Goal: Task Accomplishment & Management: Complete application form

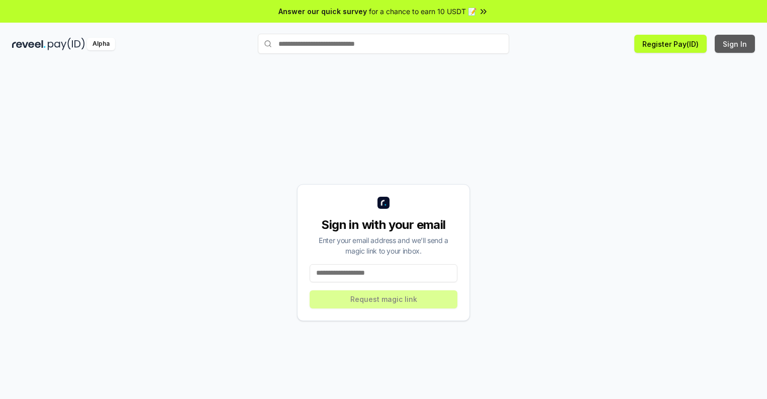
click at [736, 44] on button "Sign In" at bounding box center [735, 44] width 40 height 18
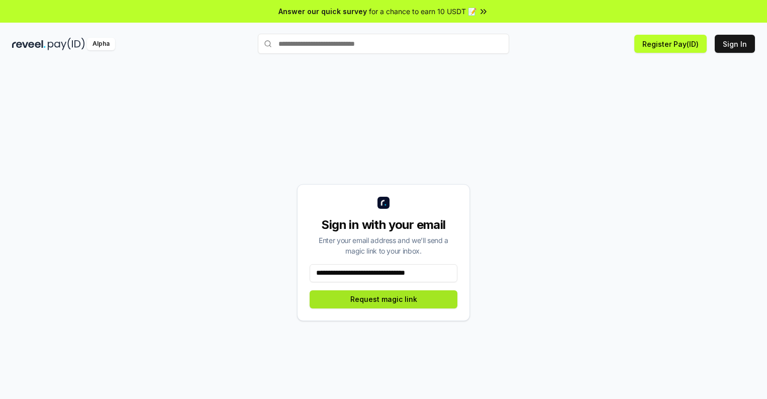
type input "**********"
click at [384, 299] on button "Request magic link" at bounding box center [384, 299] width 148 height 18
